Goal: Information Seeking & Learning: Learn about a topic

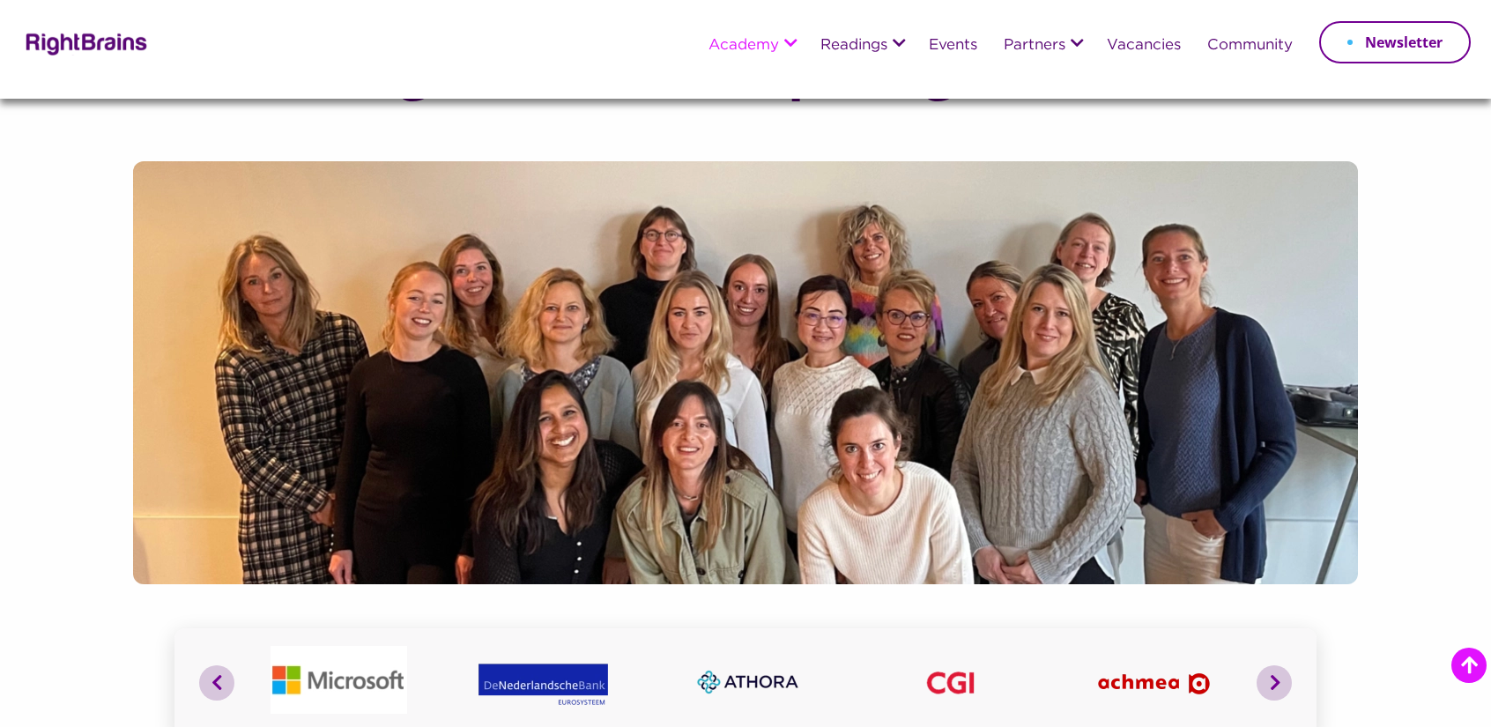
scroll to position [617, 0]
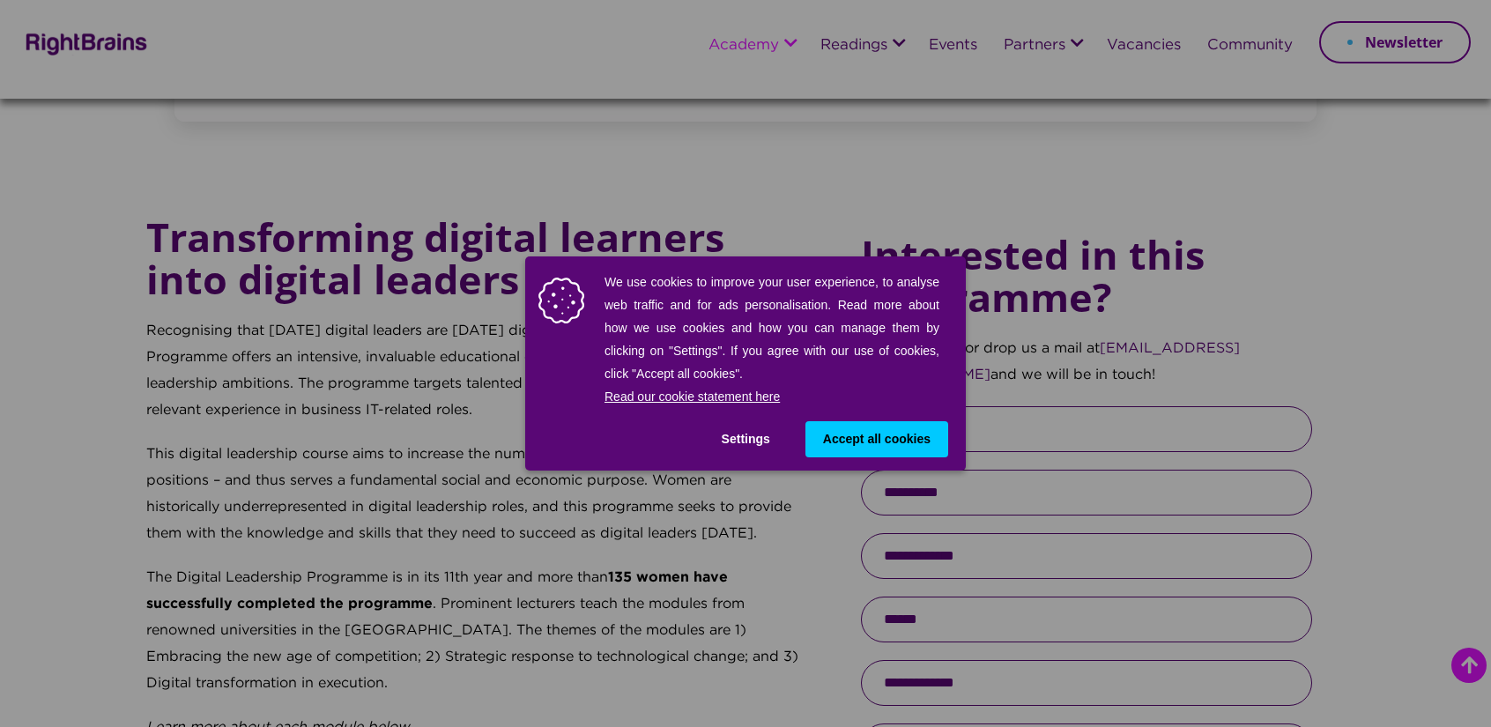
click at [896, 445] on span "Accept all cookies" at bounding box center [876, 439] width 107 height 19
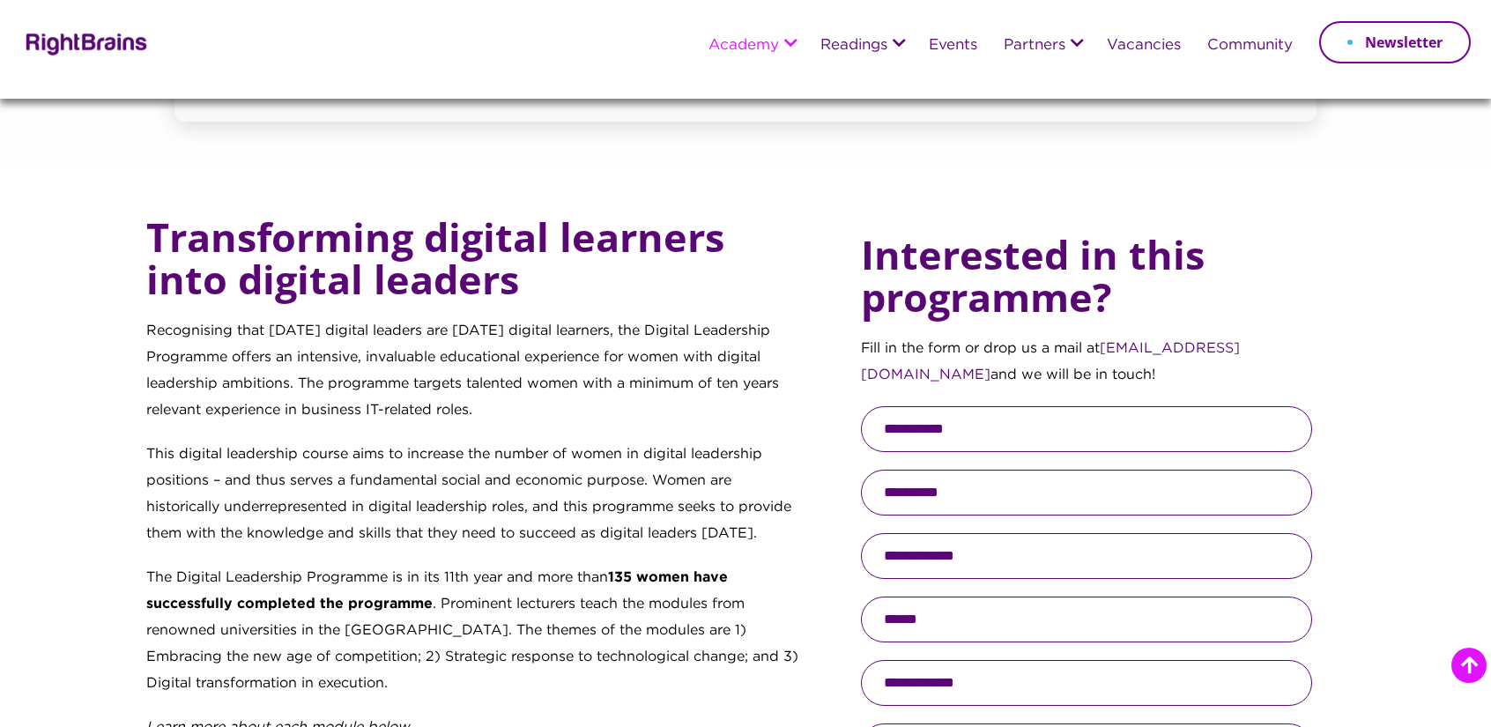
click at [544, 595] on p "The Digital Leadership Programme is in its 11th year and more than 135 women ha…" at bounding box center [473, 640] width 655 height 150
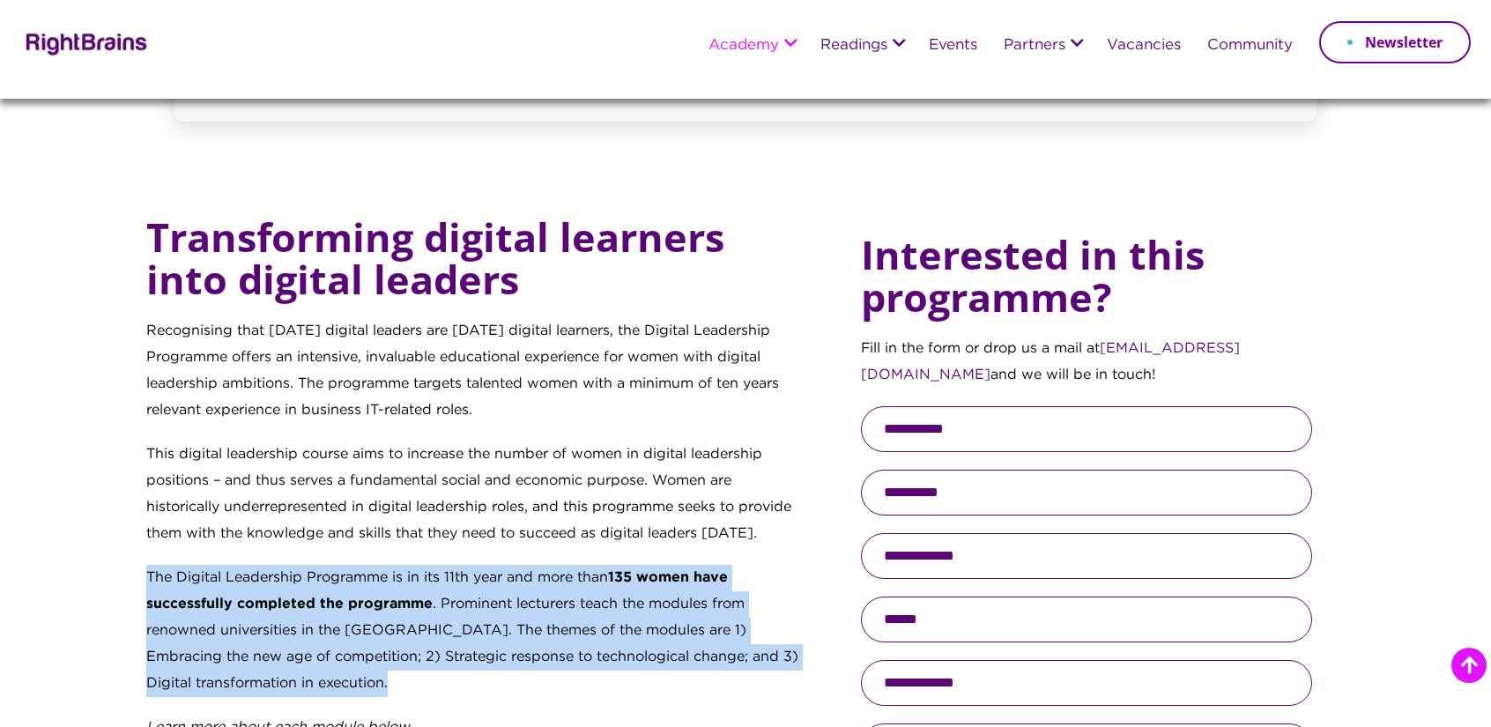
click at [544, 595] on p "The Digital Leadership Programme is in its 11th year and more than 135 women ha…" at bounding box center [473, 640] width 655 height 150
click at [439, 614] on p "The Digital Leadership Programme is in its 11th year and more than 135 women ha…" at bounding box center [473, 640] width 655 height 150
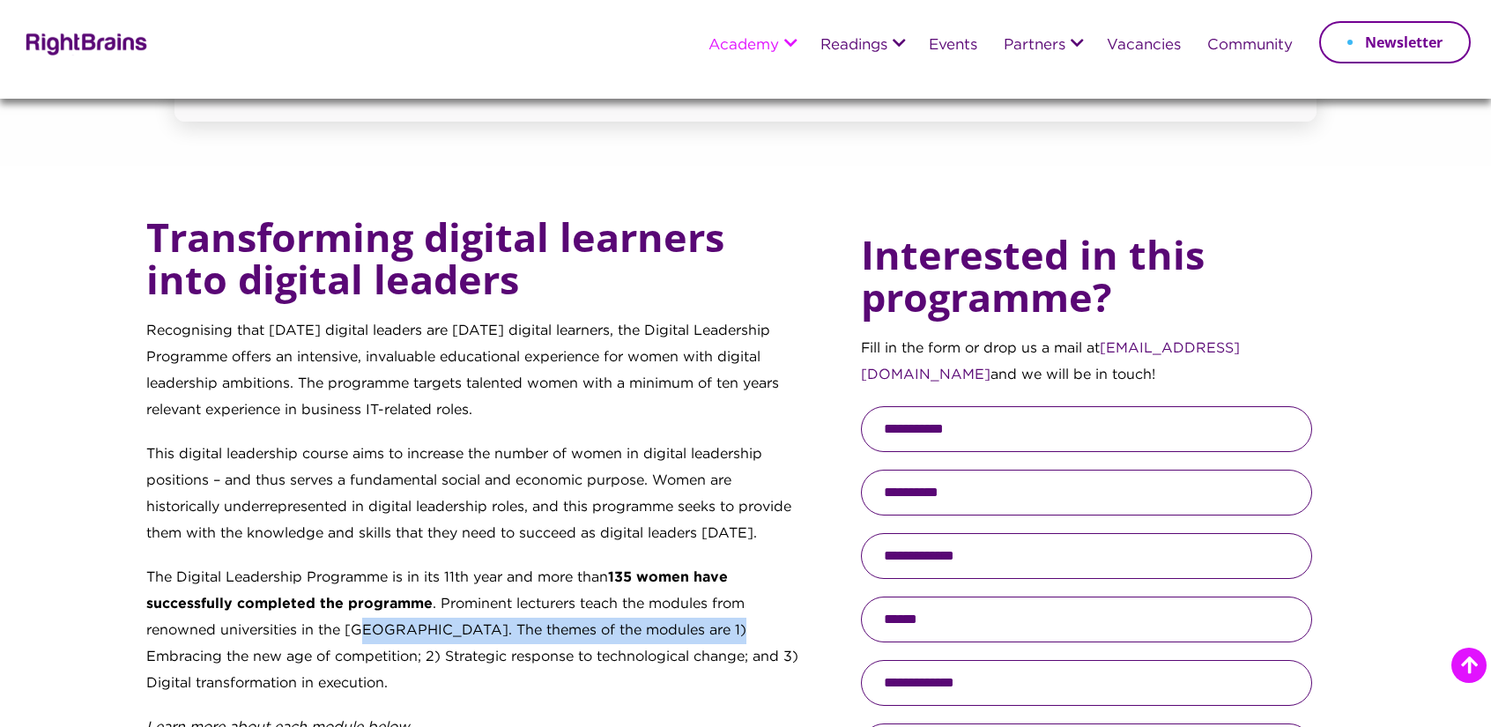
drag, startPoint x: 368, startPoint y: 633, endPoint x: 723, endPoint y: 639, distance: 355.1
click at [723, 639] on p "The Digital Leadership Programme is in its 11th year and more than 135 women ha…" at bounding box center [473, 640] width 655 height 150
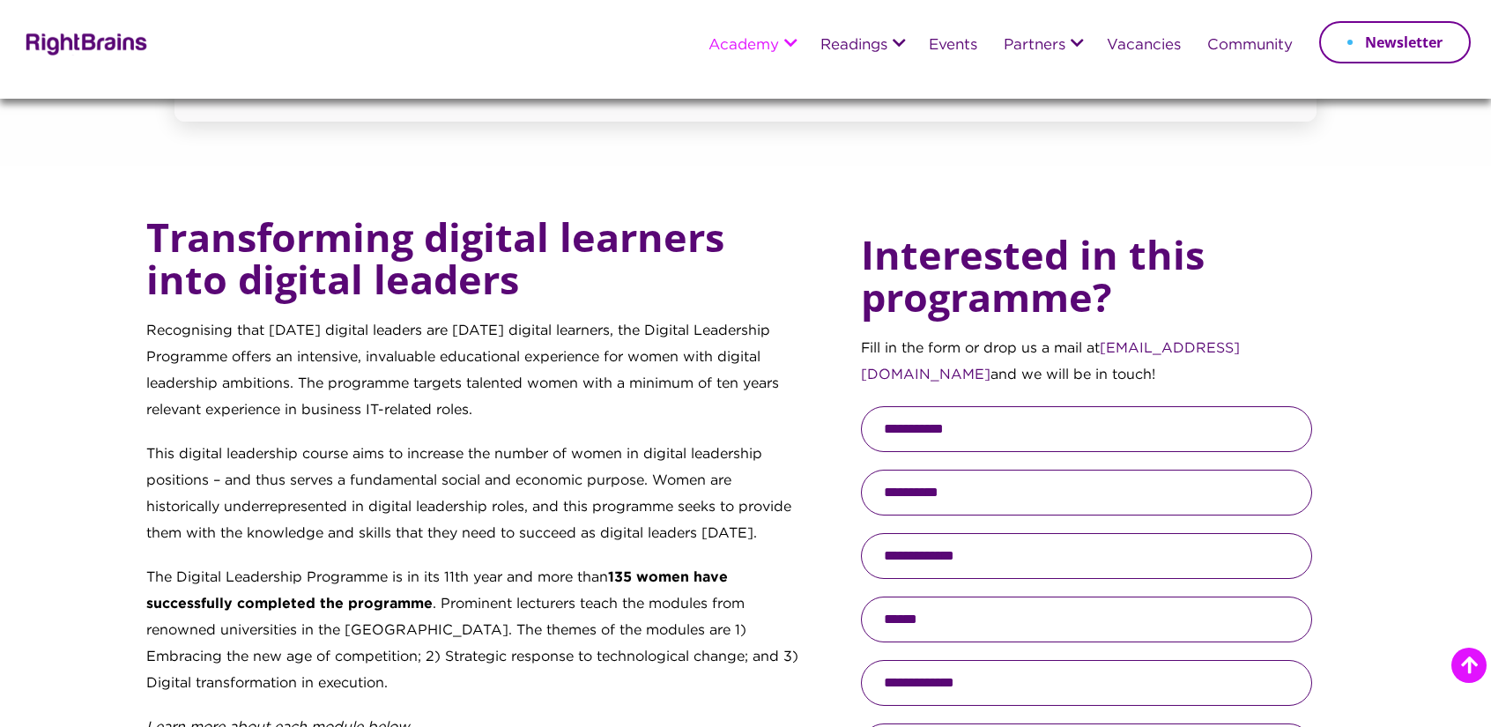
click at [197, 649] on p "The Digital Leadership Programme is in its 11th year and more than 135 women ha…" at bounding box center [473, 640] width 655 height 150
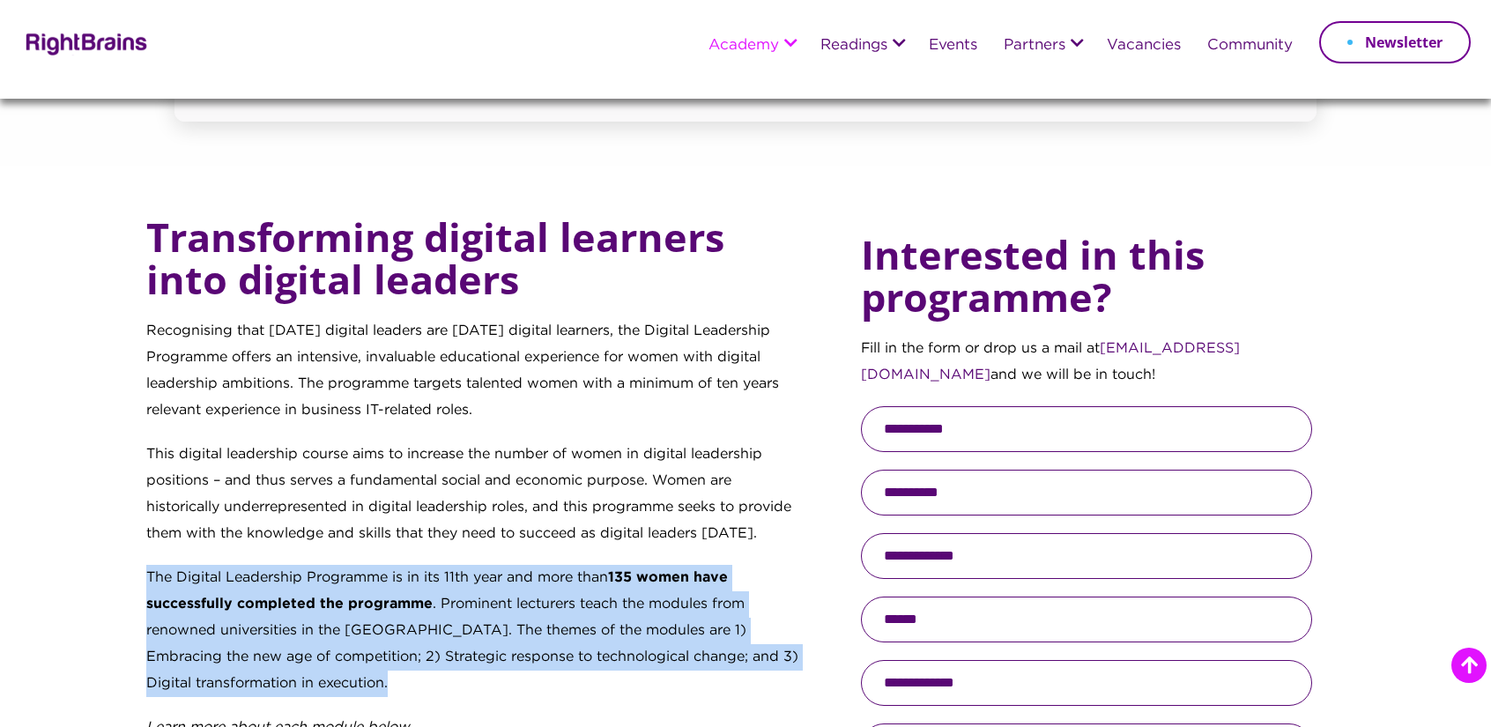
click at [197, 649] on p "The Digital Leadership Programme is in its 11th year and more than 135 women ha…" at bounding box center [473, 640] width 655 height 150
click at [563, 655] on p "The Digital Leadership Programme is in its 11th year and more than 135 women ha…" at bounding box center [473, 640] width 655 height 150
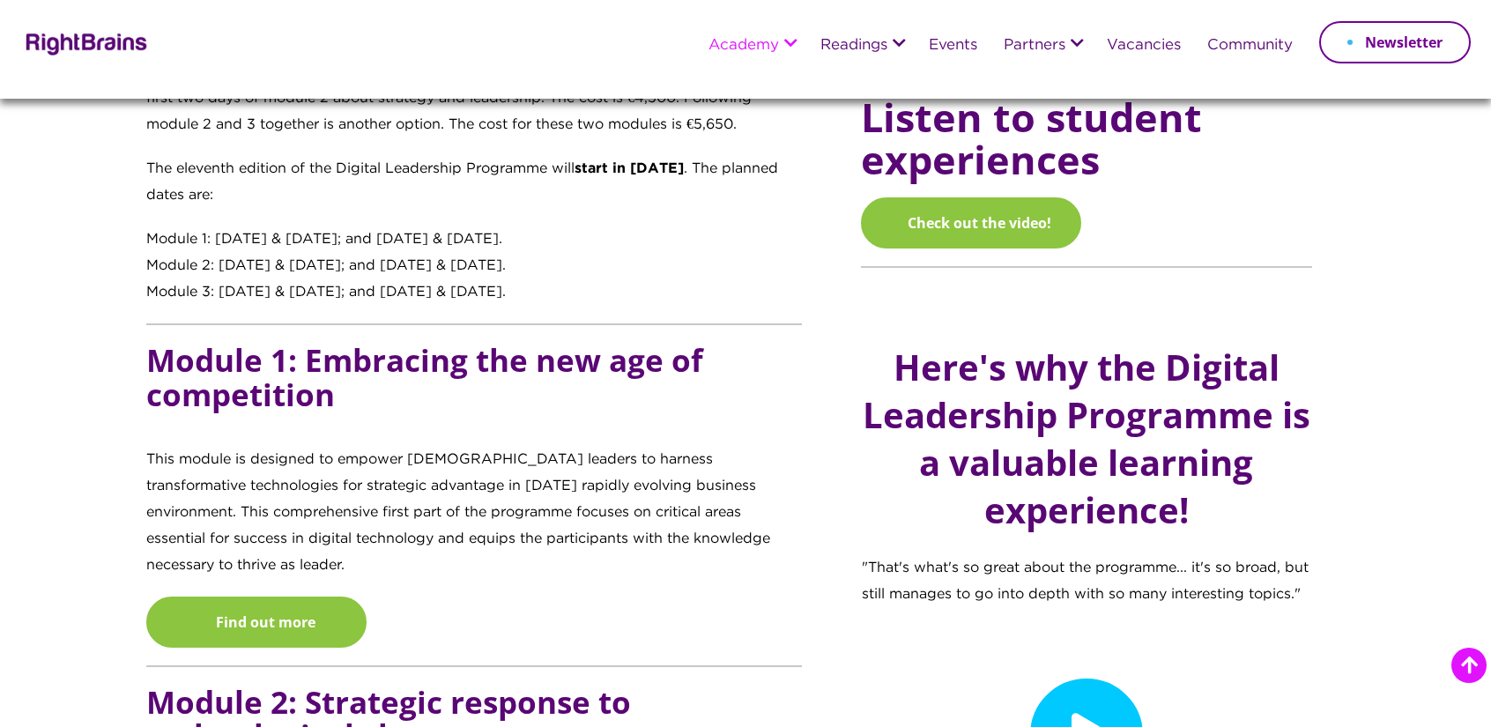
scroll to position [1674, 0]
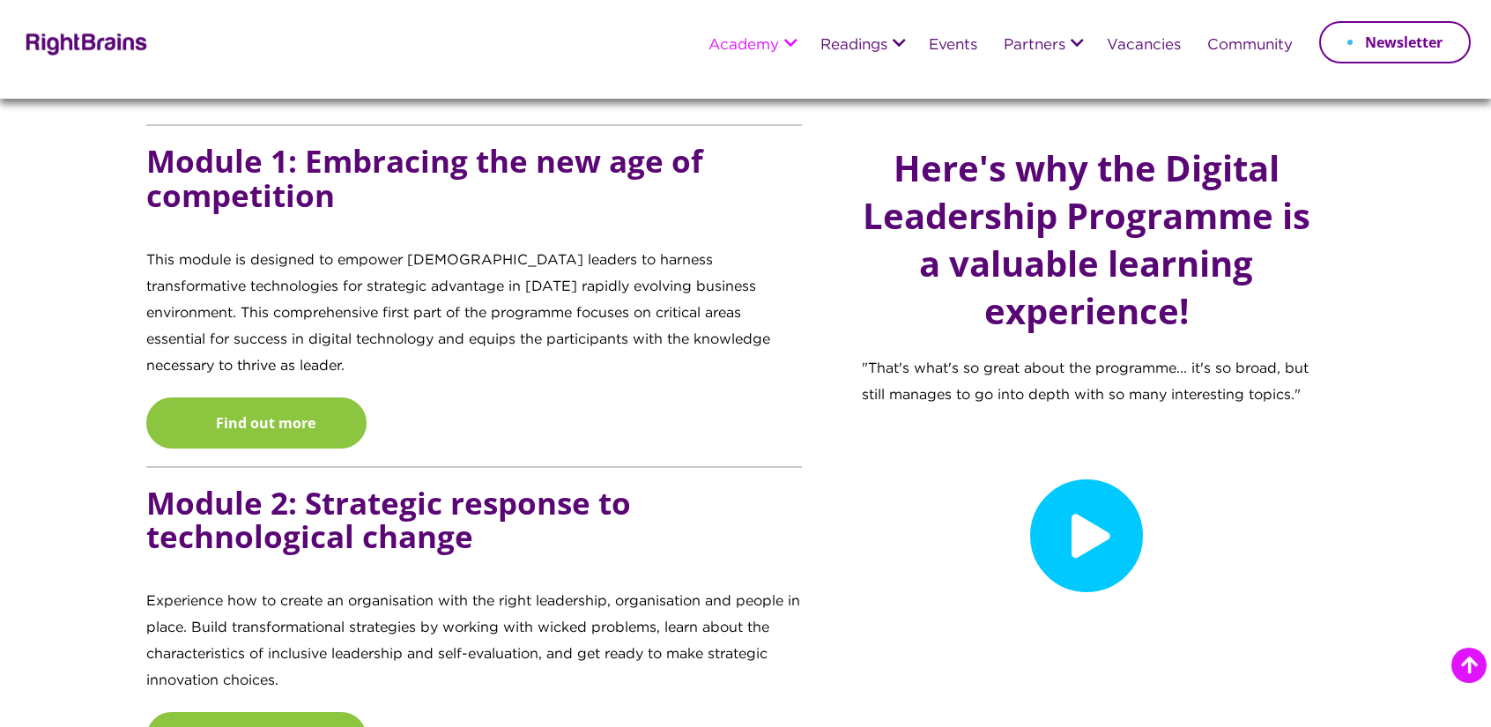
click at [291, 291] on p "This module is designed to empower [DEMOGRAPHIC_DATA] leaders to harness transf…" at bounding box center [473, 323] width 655 height 150
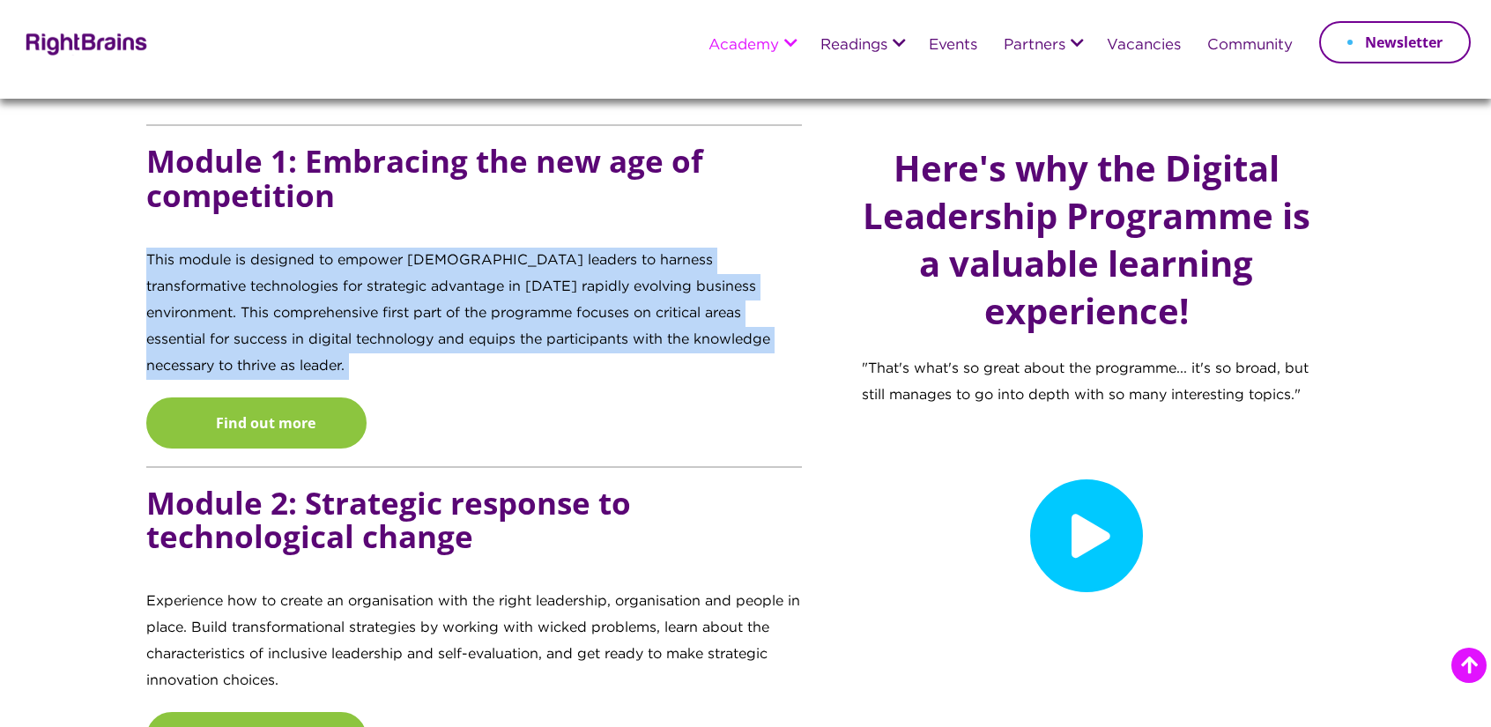
click at [291, 290] on p "This module is designed to empower [DEMOGRAPHIC_DATA] leaders to harness transf…" at bounding box center [473, 323] width 655 height 150
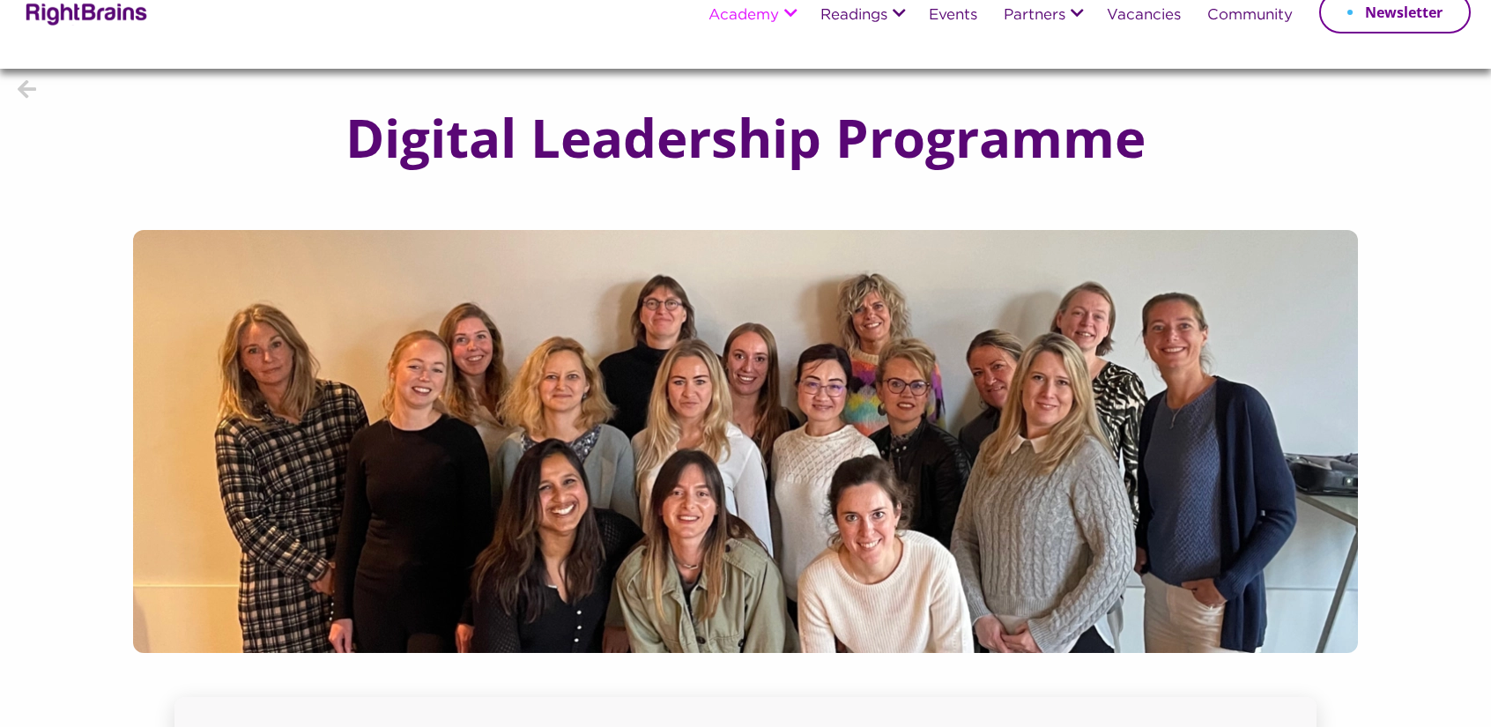
scroll to position [0, 0]
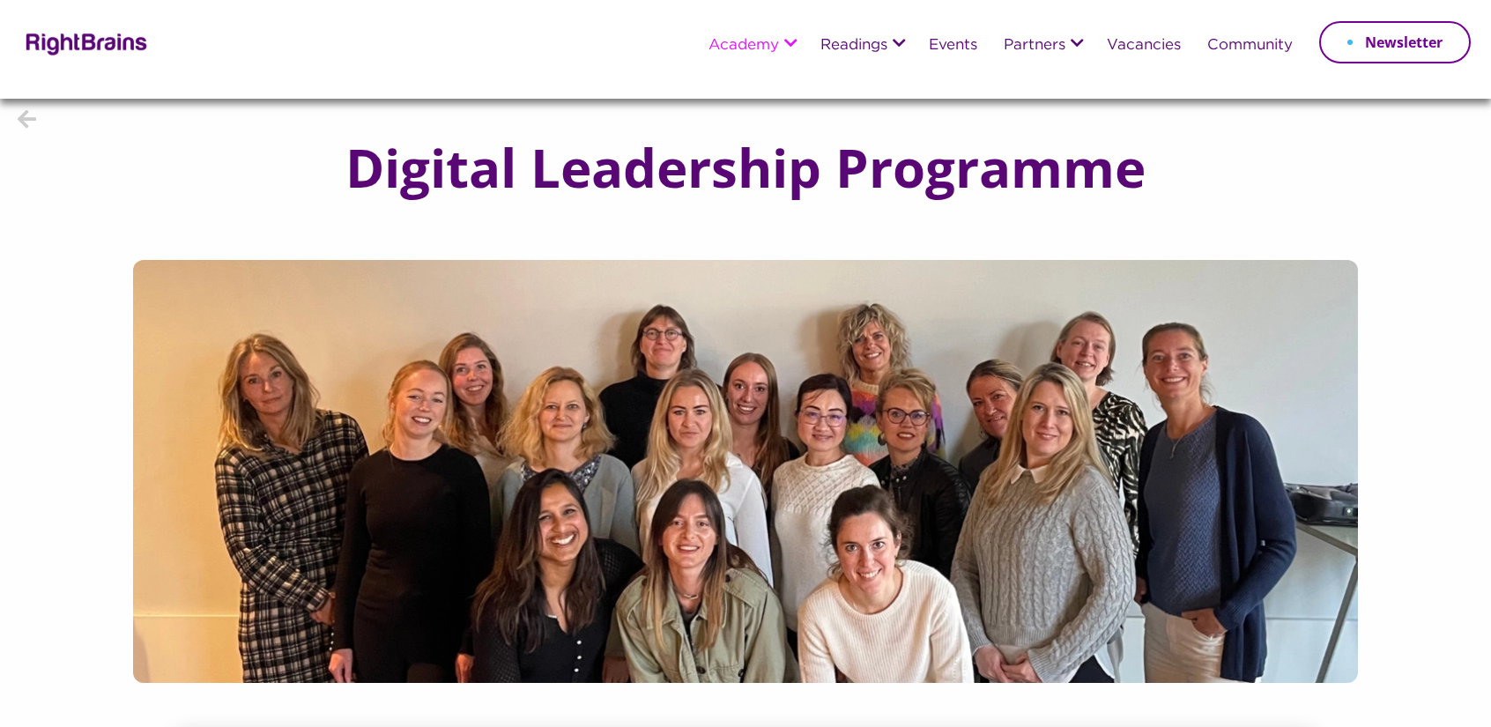
drag, startPoint x: 54, startPoint y: 33, endPoint x: 163, endPoint y: 20, distance: 109.9
click at [54, 33] on img at bounding box center [84, 43] width 128 height 26
